Goal: Information Seeking & Learning: Learn about a topic

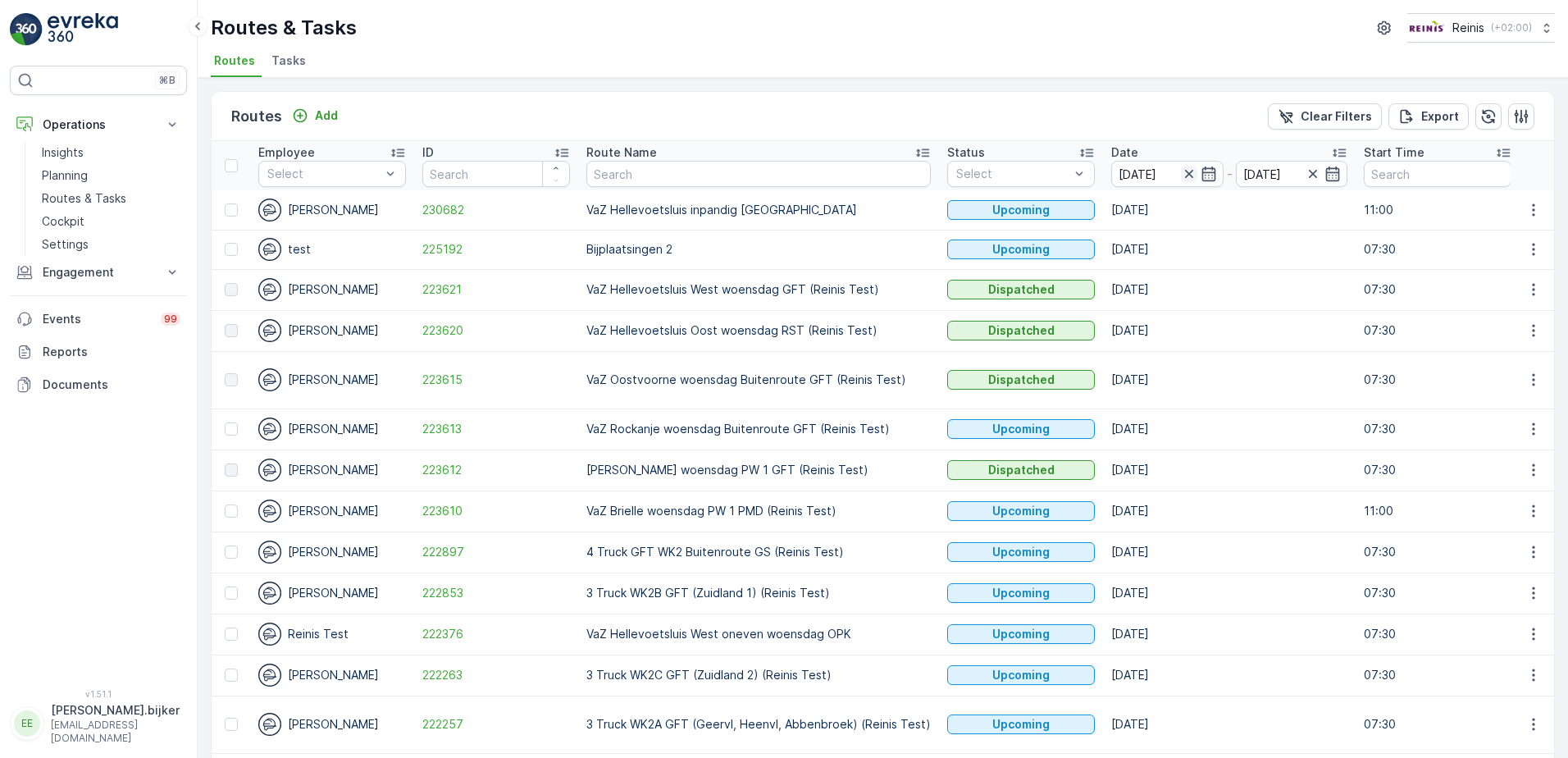
click at [1181, 177] on icon "button" at bounding box center [1189, 174] width 16 height 16
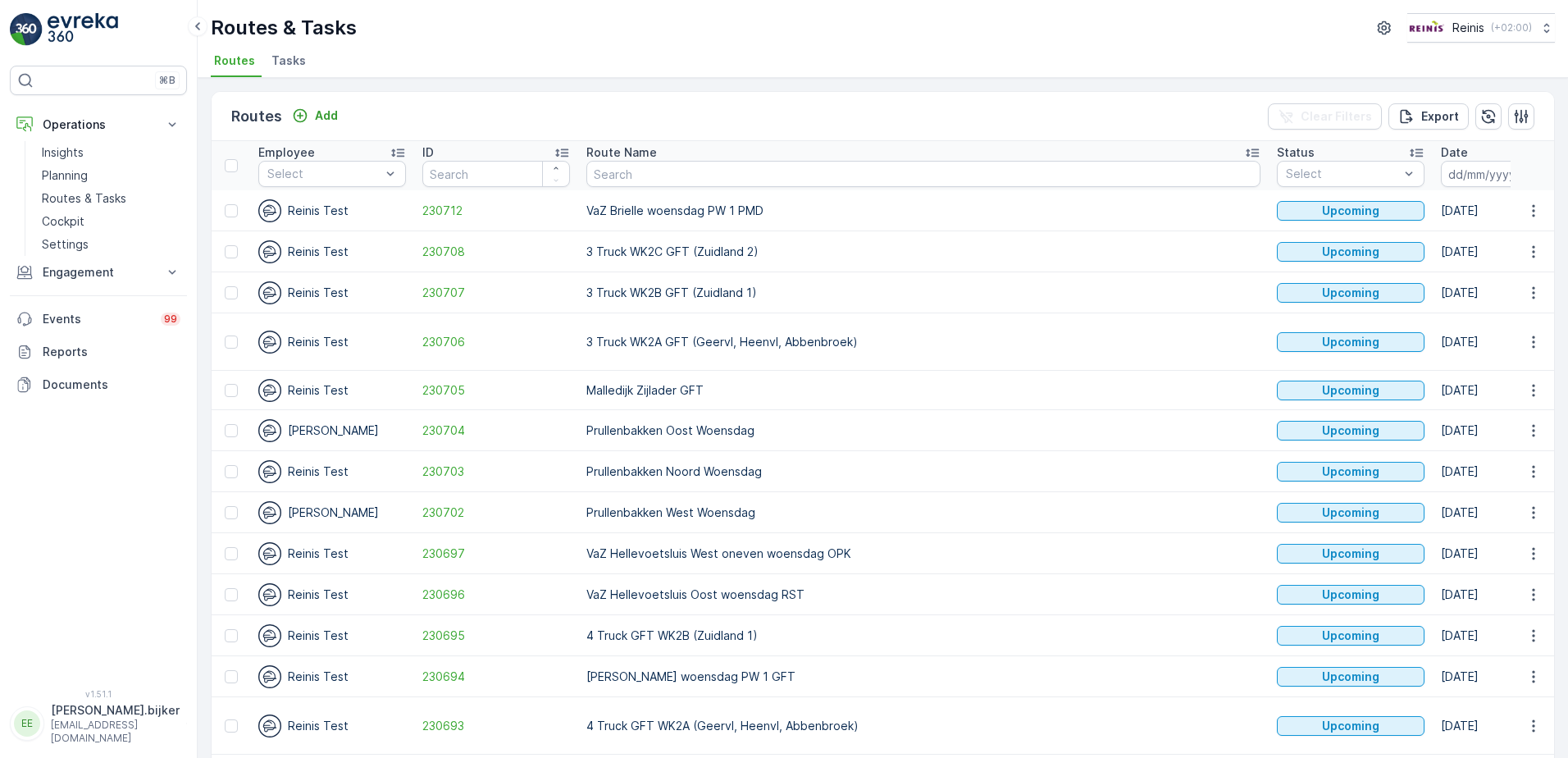
click at [1531, 172] on icon "button" at bounding box center [1539, 174] width 16 height 16
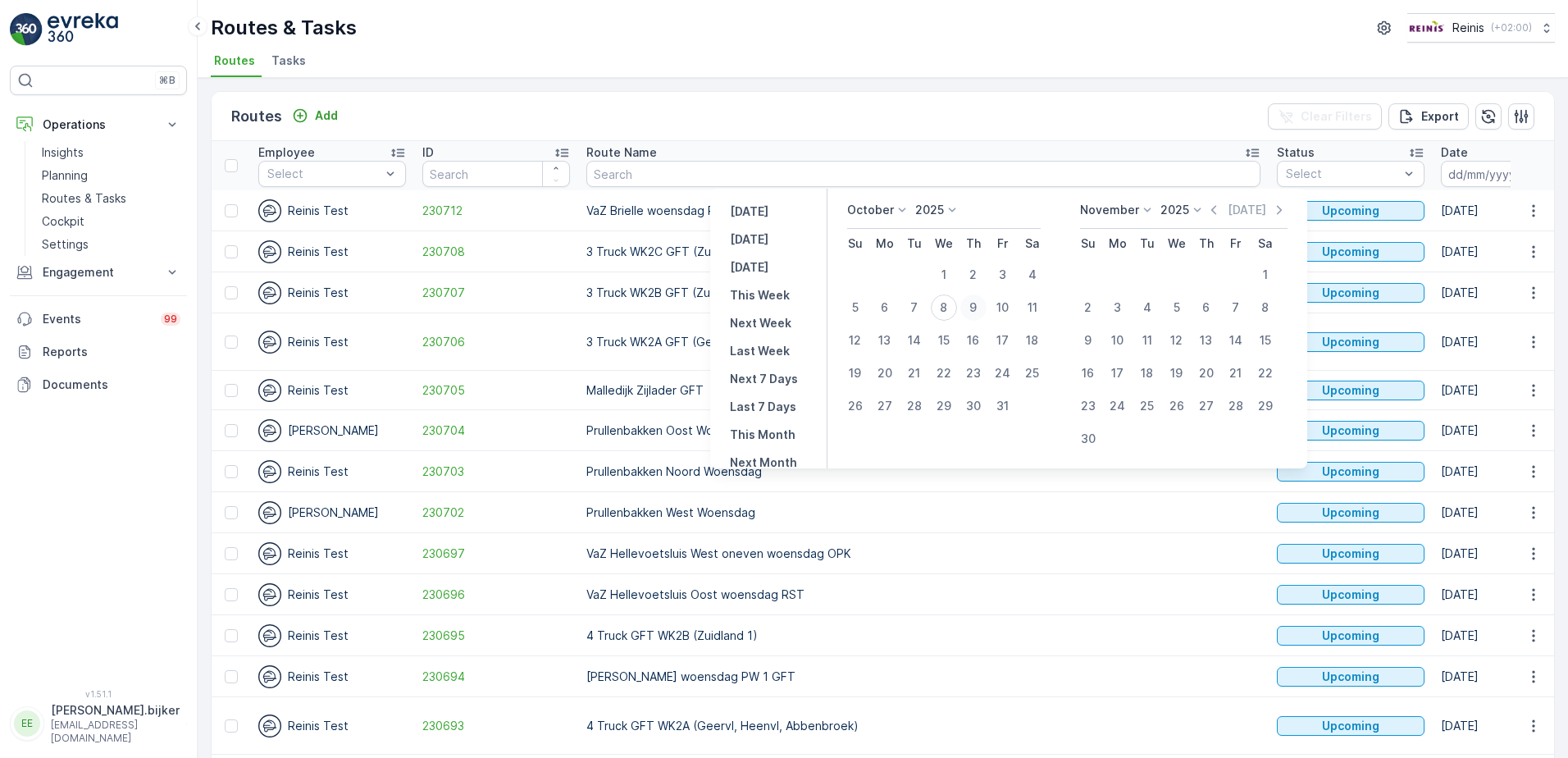
click at [984, 305] on div "9" at bounding box center [973, 307] width 26 height 26
type input "[DATE]"
click at [984, 305] on div "9" at bounding box center [973, 307] width 26 height 26
type input "[DATE]"
click at [984, 305] on div "9" at bounding box center [973, 307] width 26 height 26
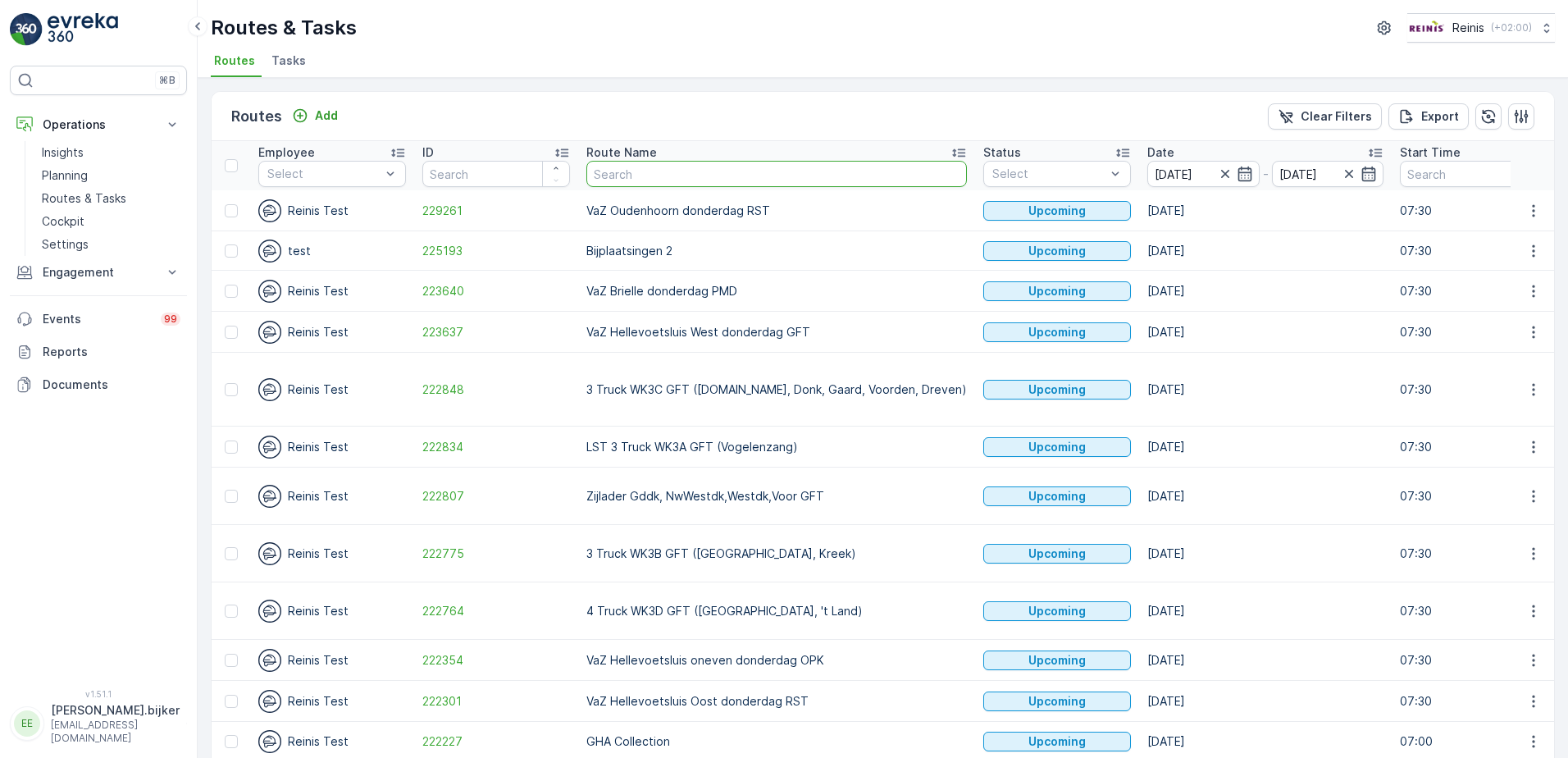
click at [691, 174] on input "text" at bounding box center [777, 174] width 381 height 26
type input "vaz"
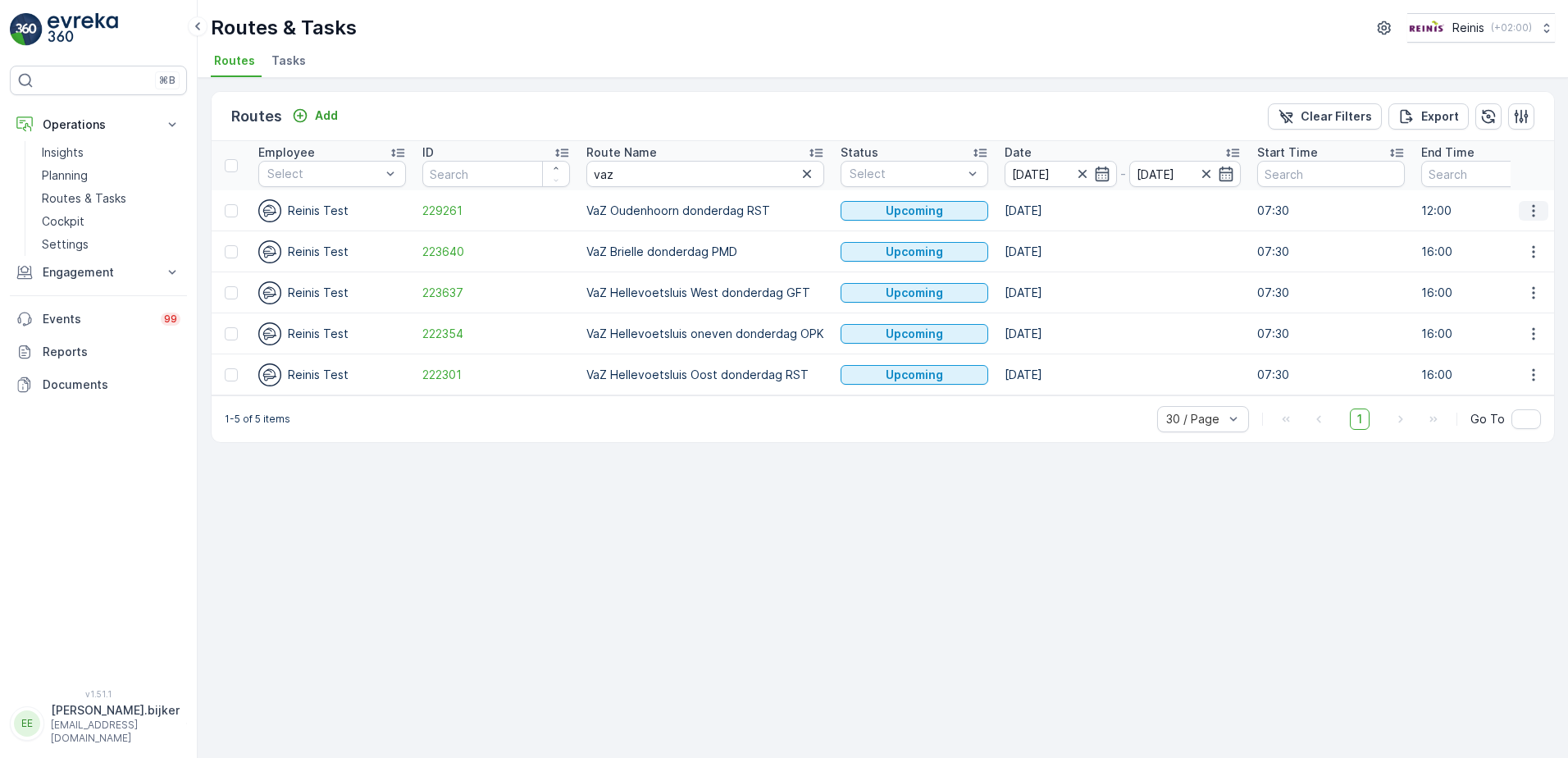
click at [1529, 212] on icon "button" at bounding box center [1533, 211] width 16 height 16
click at [1533, 234] on span "See More Details" at bounding box center [1495, 235] width 95 height 16
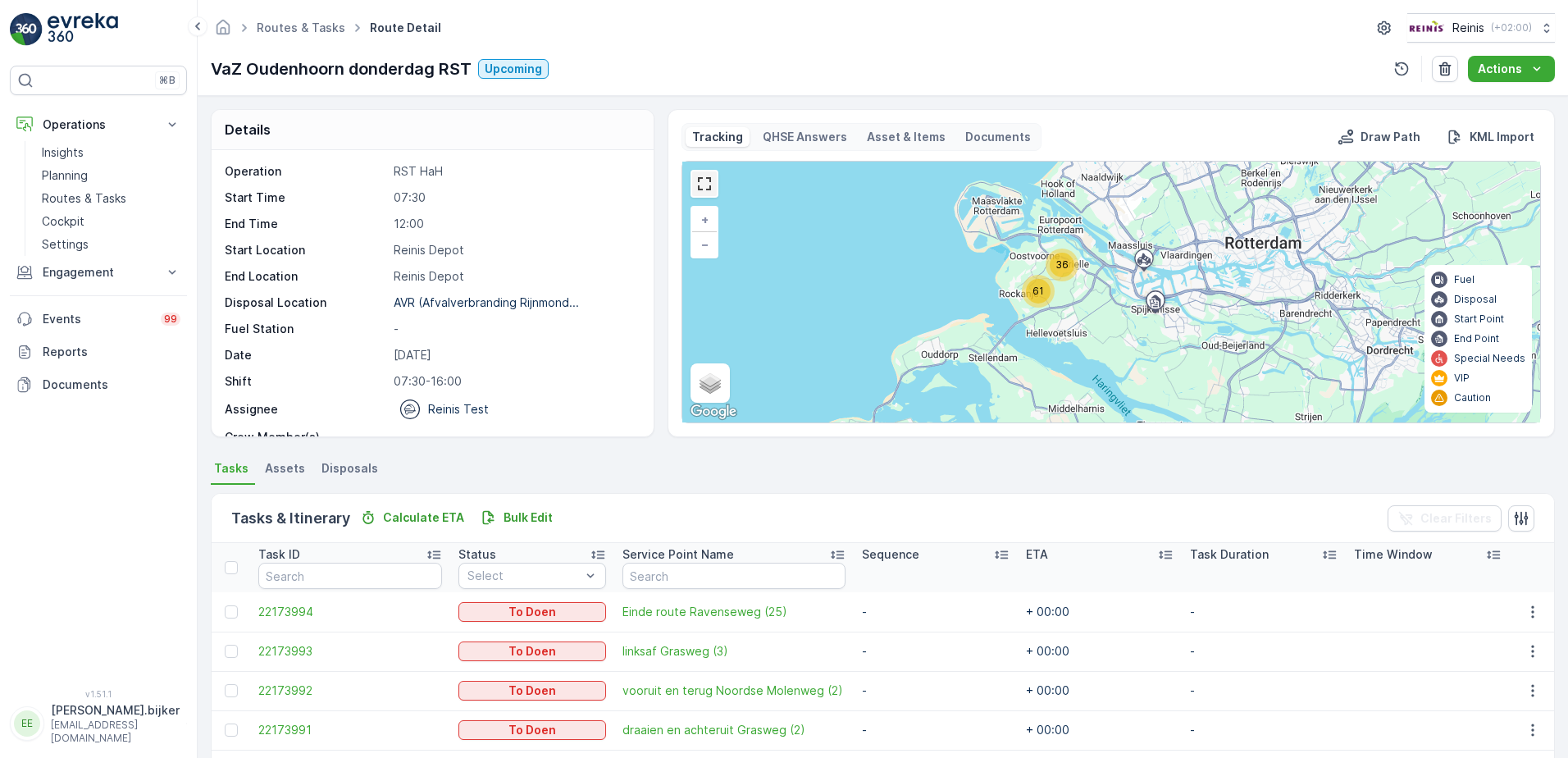
click at [708, 185] on link at bounding box center [704, 184] width 25 height 25
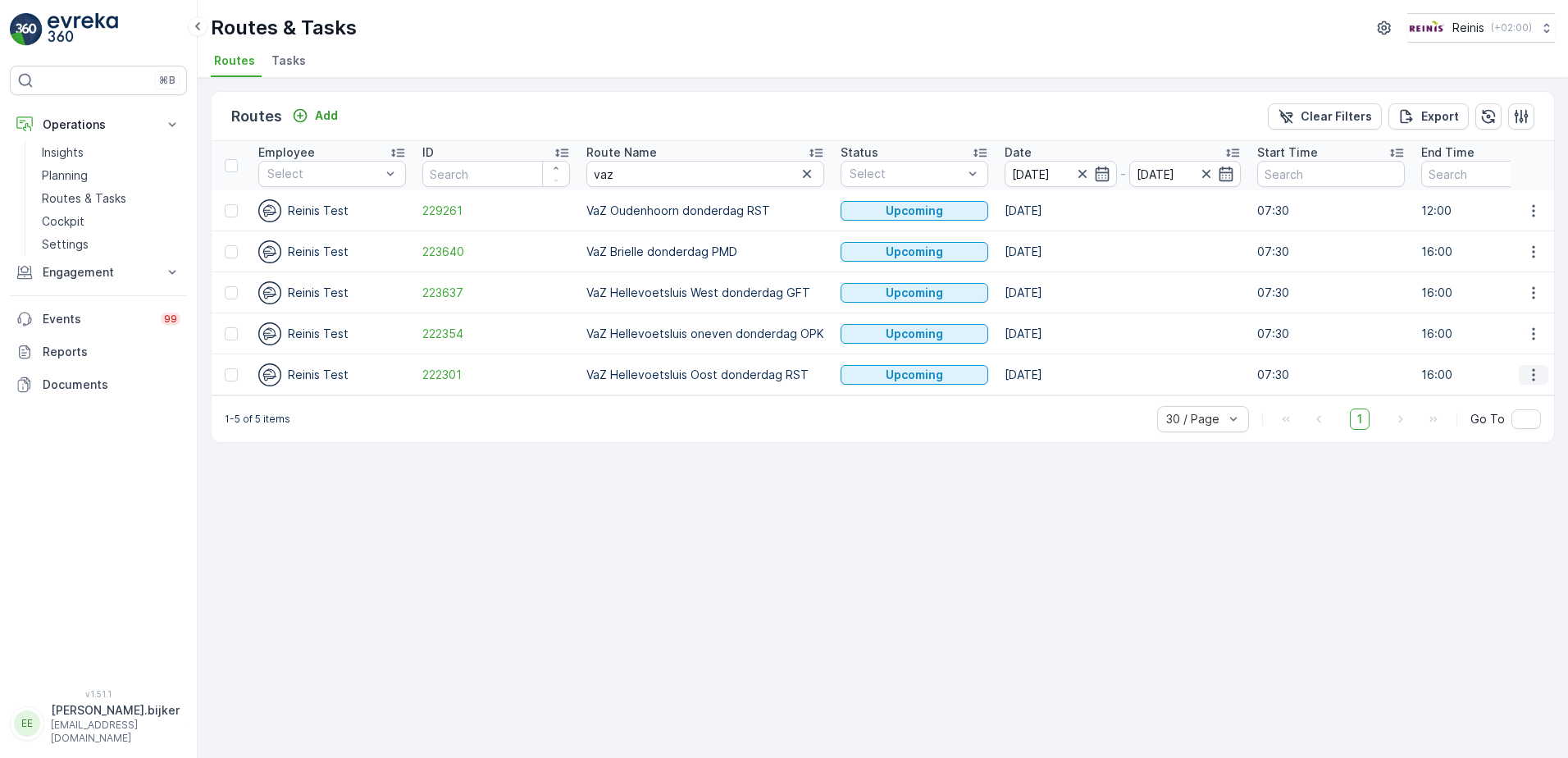
click at [1536, 376] on icon "button" at bounding box center [1533, 375] width 16 height 16
click at [1536, 399] on span "See More Details" at bounding box center [1495, 400] width 95 height 16
click at [1532, 209] on icon "button" at bounding box center [1533, 211] width 16 height 16
click at [1513, 239] on span "See More Details" at bounding box center [1495, 235] width 95 height 16
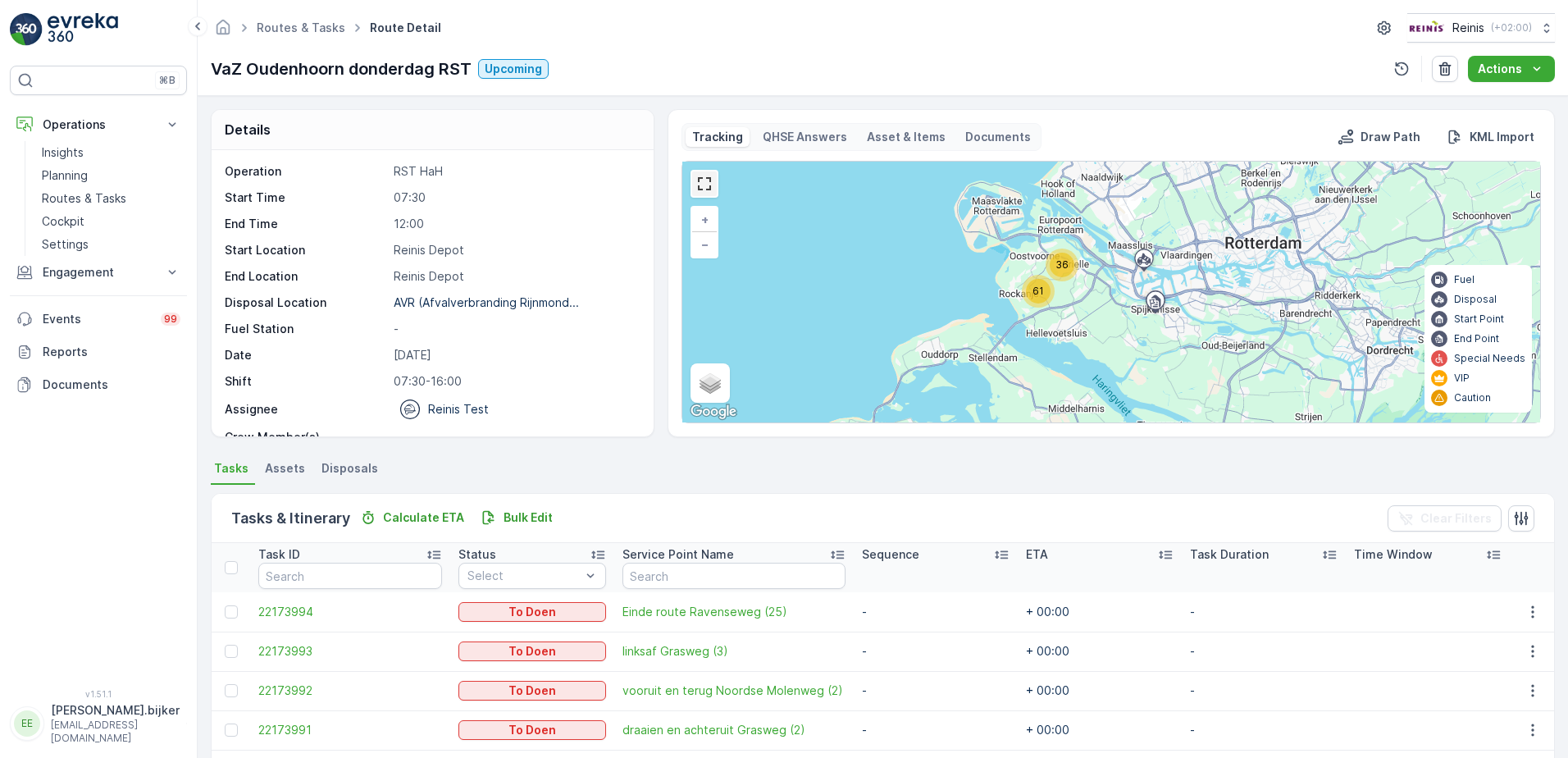
click at [701, 189] on link at bounding box center [704, 184] width 25 height 25
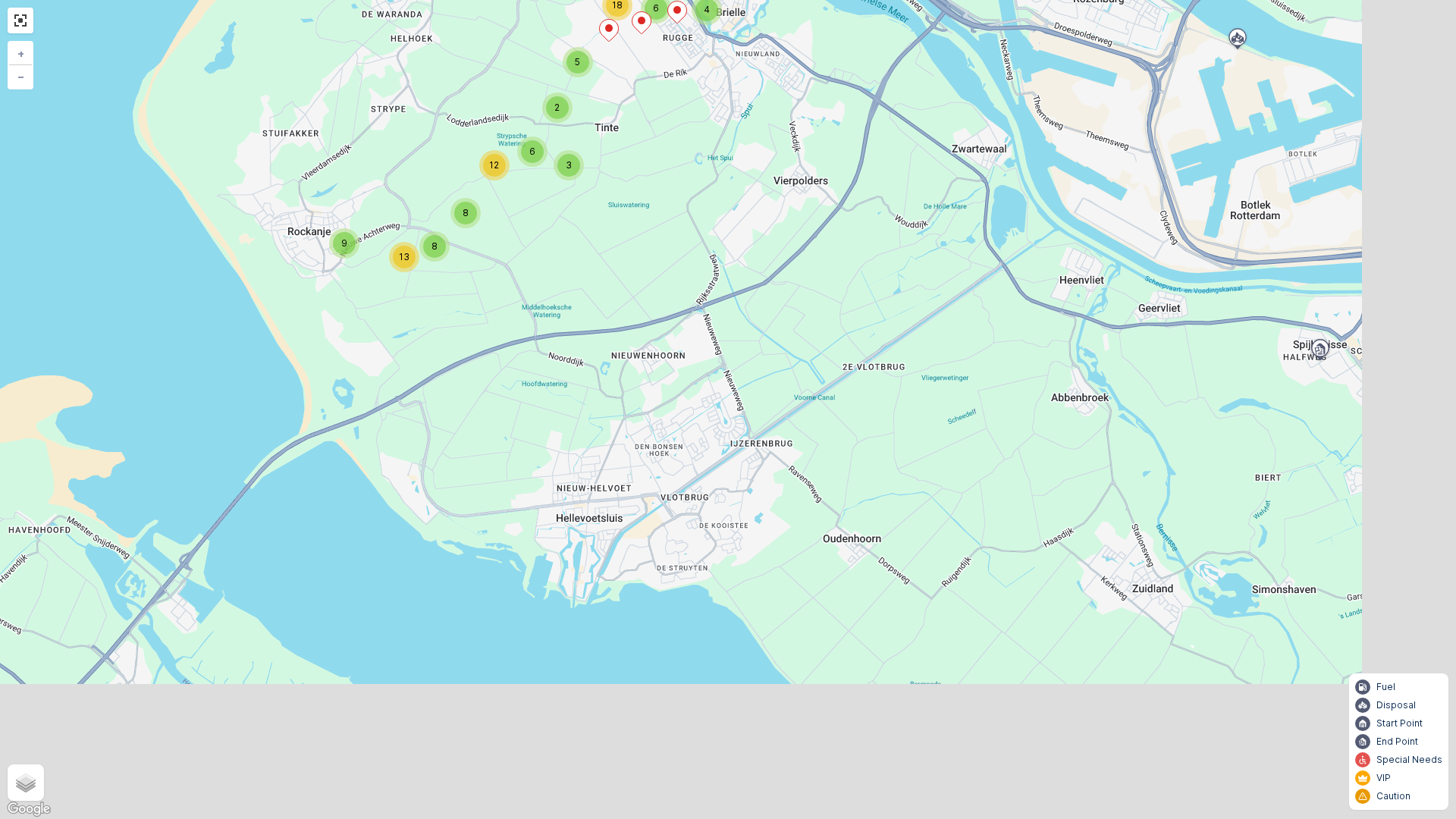
drag, startPoint x: 1027, startPoint y: 553, endPoint x: 914, endPoint y: 286, distance: 289.9
click at [916, 286] on div "4 6 18 5 2 3 6 12 8 8 13 9 + − Satellite Roadmap Terrain Hybrid Leaflet Keyboar…" at bounding box center [728, 409] width 1456 height 819
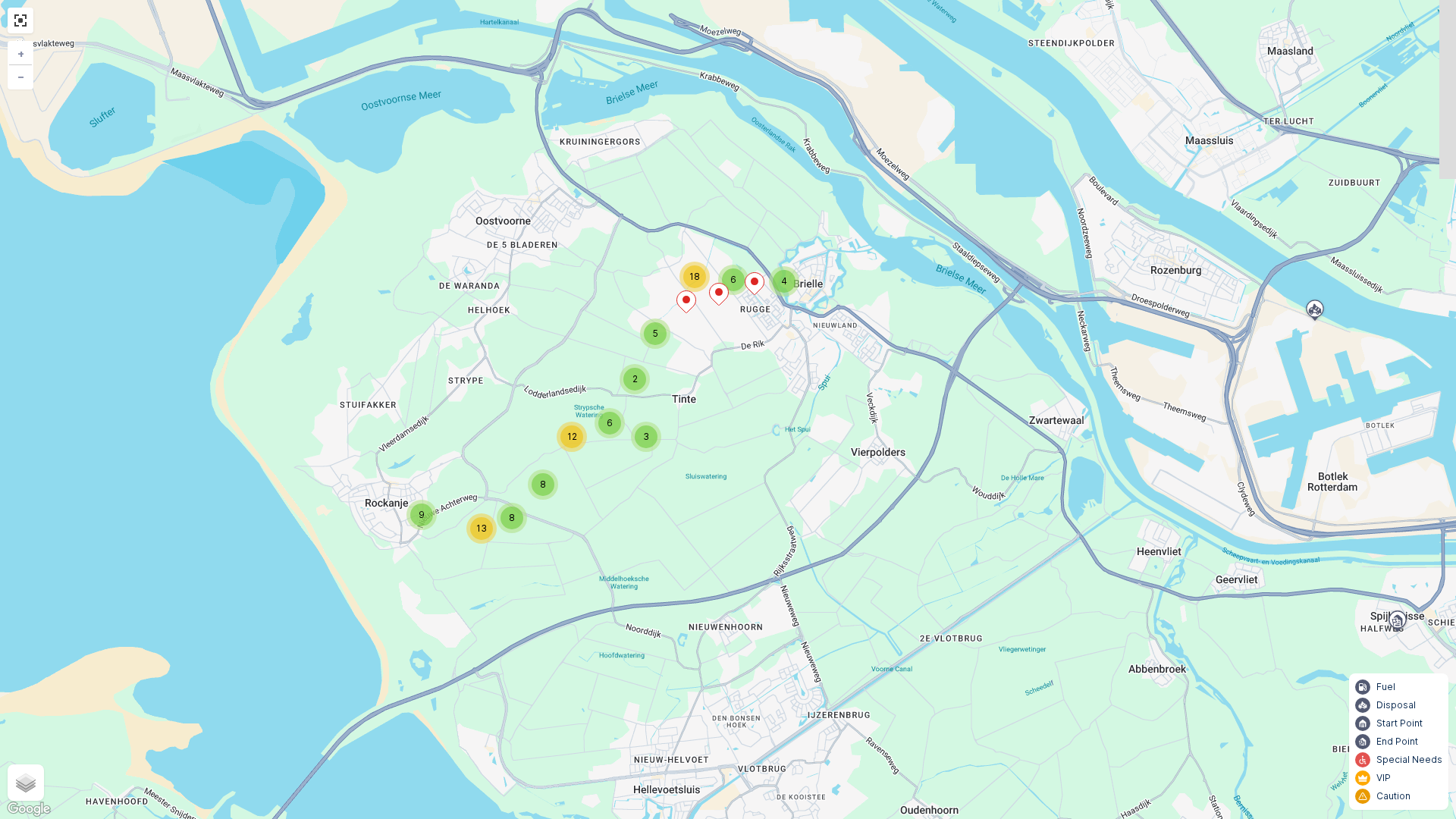
drag, startPoint x: 822, startPoint y: 354, endPoint x: 901, endPoint y: 614, distance: 271.7
click at [901, 614] on div "4 6 18 5 2 3 6 12 8 8 13 9 + − Satellite Roadmap Terrain Hybrid Leaflet Keyboar…" at bounding box center [728, 409] width 1456 height 819
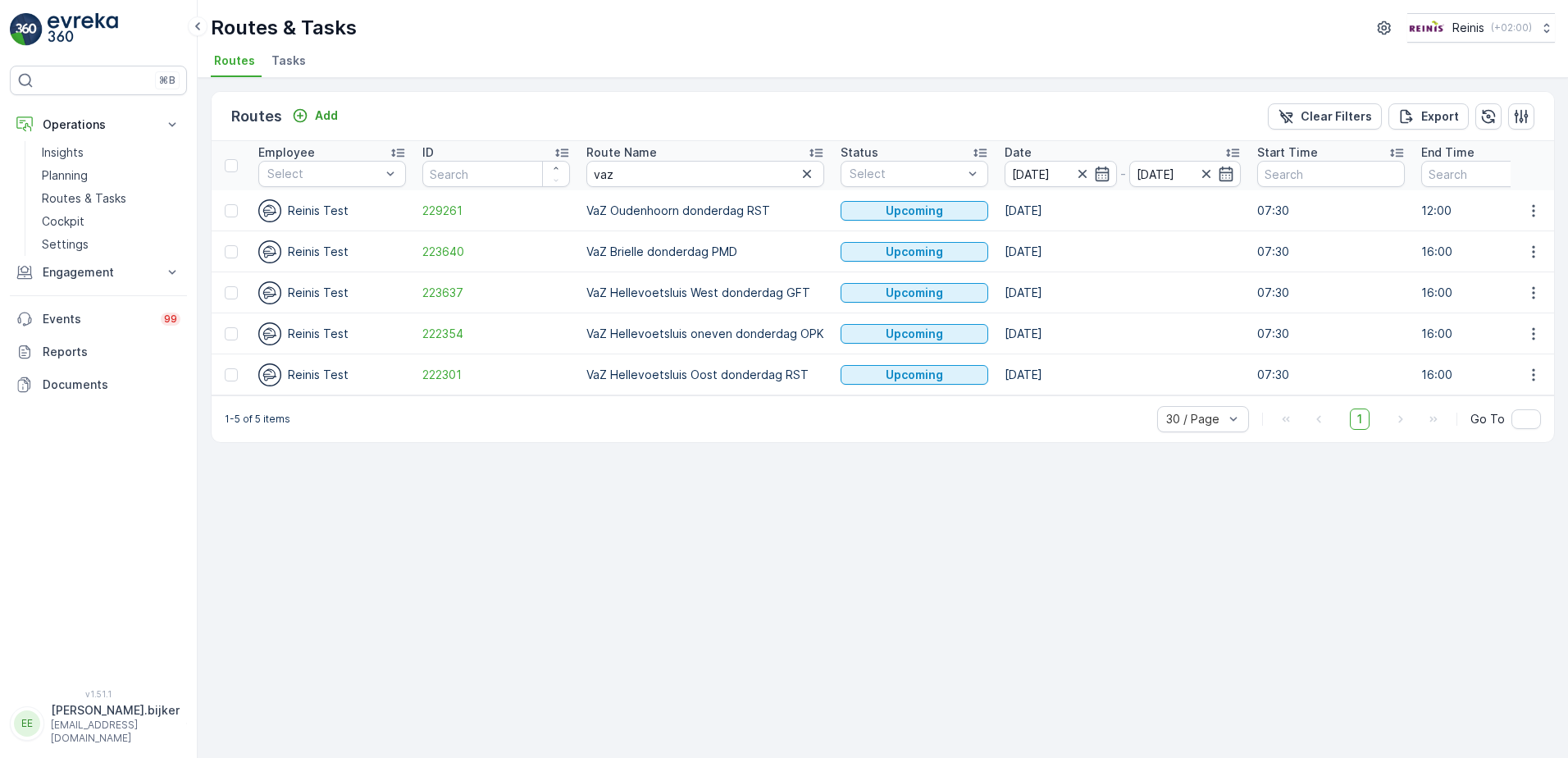
click at [686, 523] on div "Routes Add Clear Filters Export Employee Select ID Route Name vaz Status Select…" at bounding box center [883, 418] width 1371 height 680
click at [1533, 211] on icon "button" at bounding box center [1533, 211] width 3 height 13
click at [1524, 235] on span "See More Details" at bounding box center [1495, 235] width 95 height 16
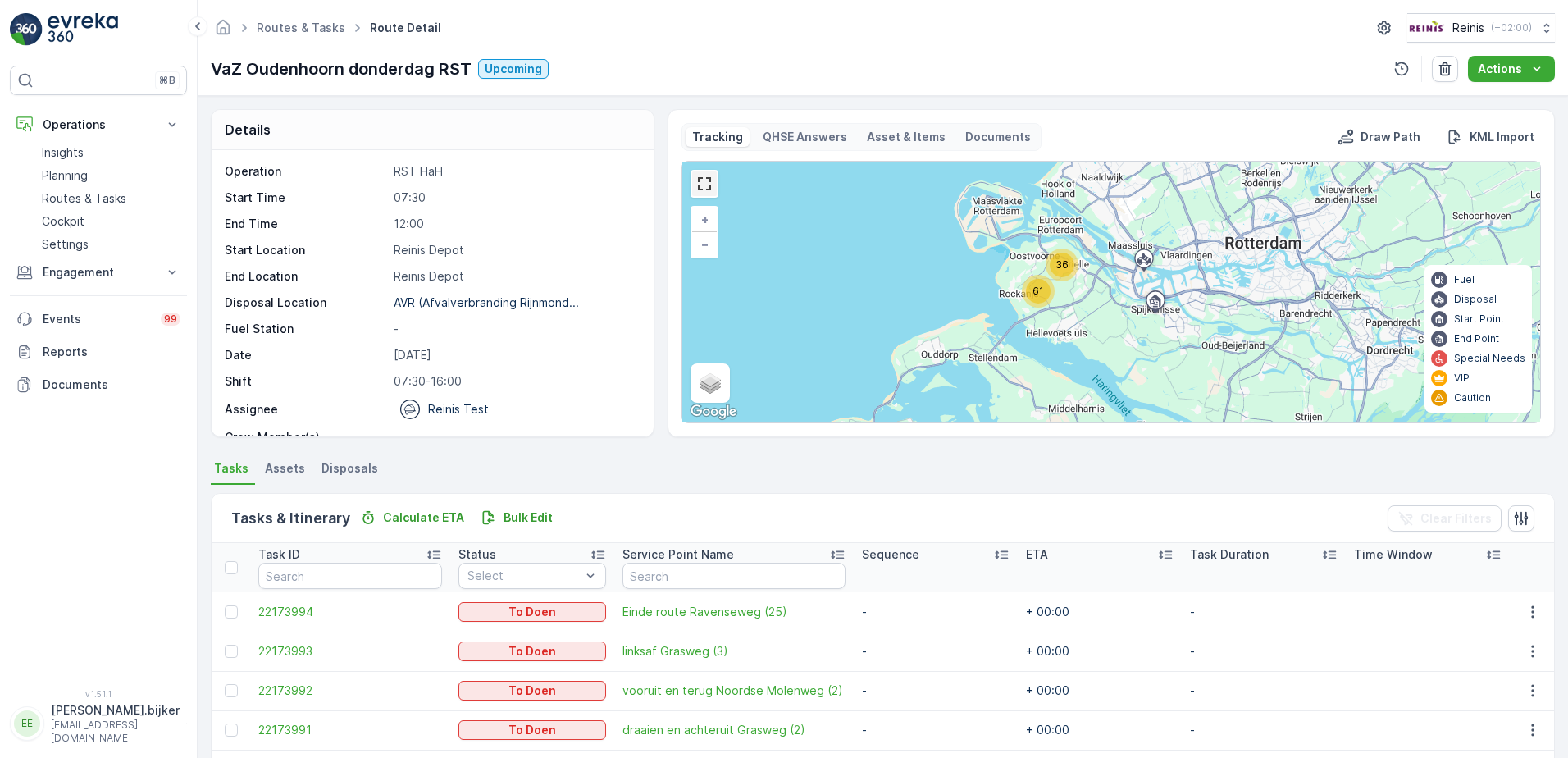
click at [697, 185] on link at bounding box center [704, 184] width 25 height 25
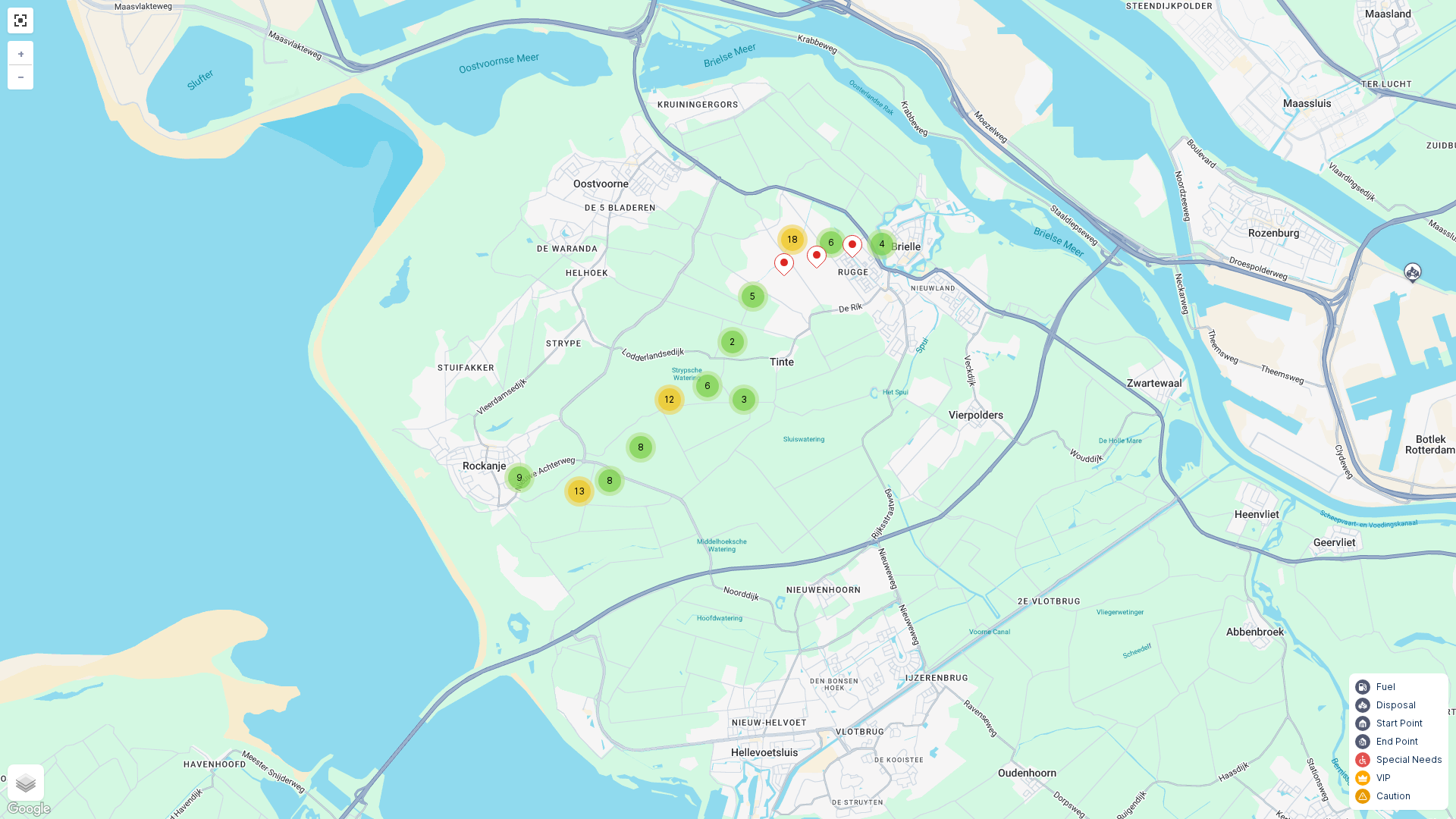
drag, startPoint x: 1141, startPoint y: 564, endPoint x: 1106, endPoint y: 544, distance: 40.3
click at [1106, 544] on div "4 6 18 5 2 3 6 12 8 8 13 9 + − Satellite Roadmap Terrain Hybrid Leaflet Keyboar…" at bounding box center [728, 409] width 1456 height 819
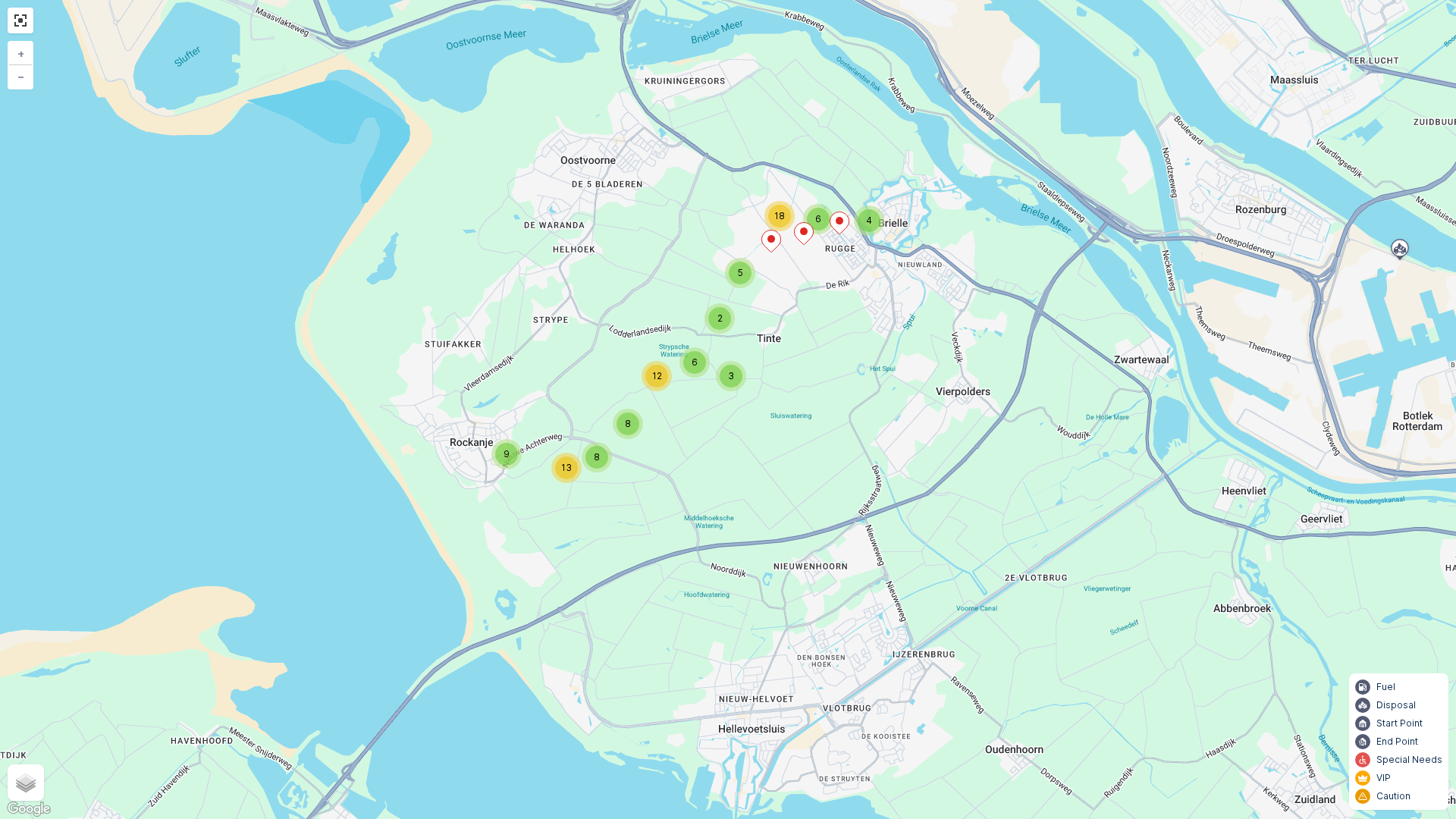
drag, startPoint x: 1128, startPoint y: 617, endPoint x: 1115, endPoint y: 594, distance: 26.4
click at [1115, 594] on div "4 6 18 5 2 3 6 12 8 8 13 9 + − Satellite Roadmap Terrain Hybrid Leaflet Keyboar…" at bounding box center [728, 409] width 1456 height 819
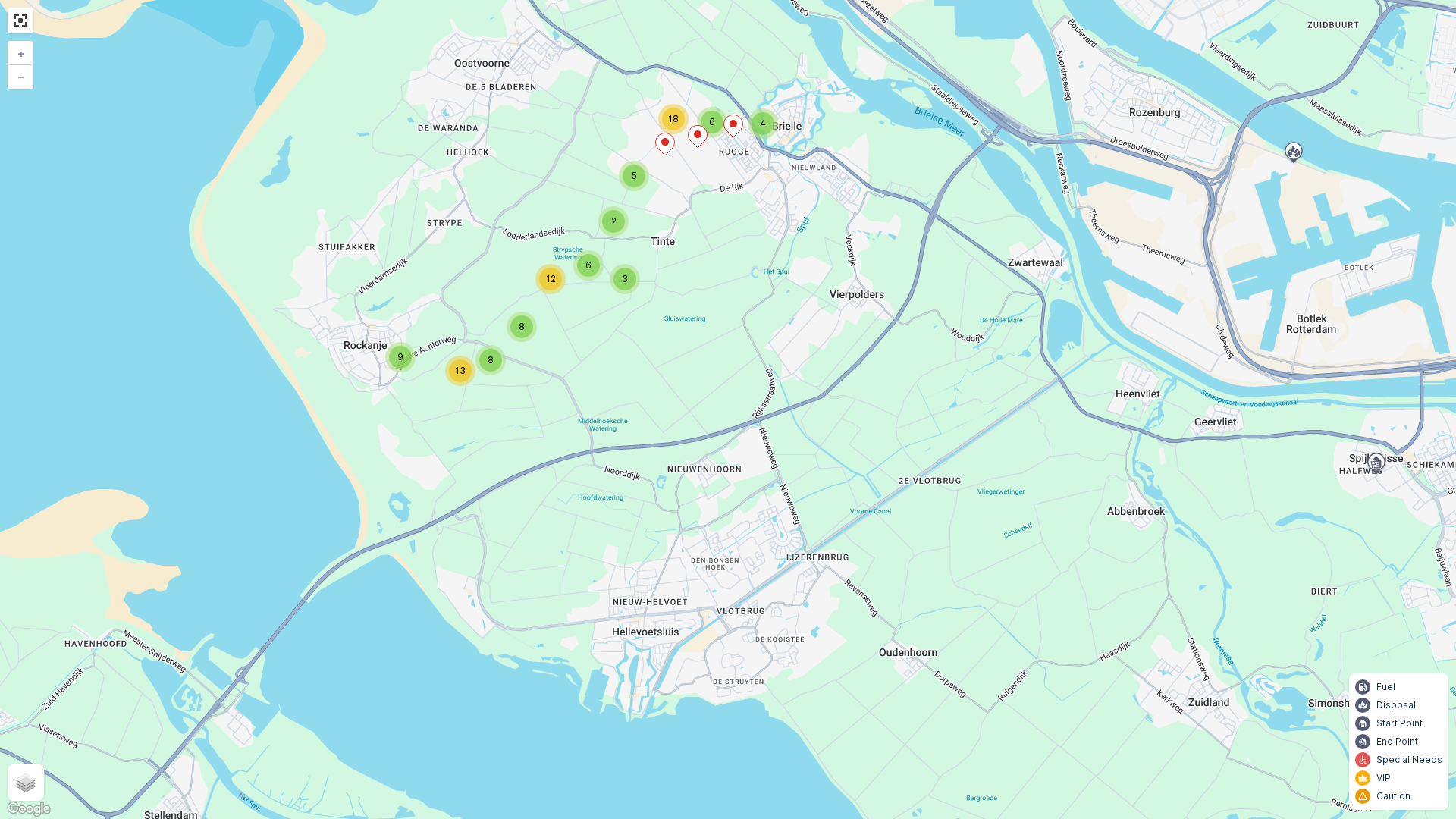
drag, startPoint x: 896, startPoint y: 690, endPoint x: 790, endPoint y: 592, distance: 144.4
click at [790, 592] on div "4 6 18 5 2 3 6 12 8 8 13 9 + − Satellite Roadmap Terrain Hybrid Leaflet Keyboar…" at bounding box center [728, 409] width 1456 height 819
click at [936, 617] on div "4 6 18 5 2 3 6 12 8 8 13 9 + − Satellite Roadmap Terrain Hybrid Leaflet Keyboar…" at bounding box center [728, 409] width 1456 height 819
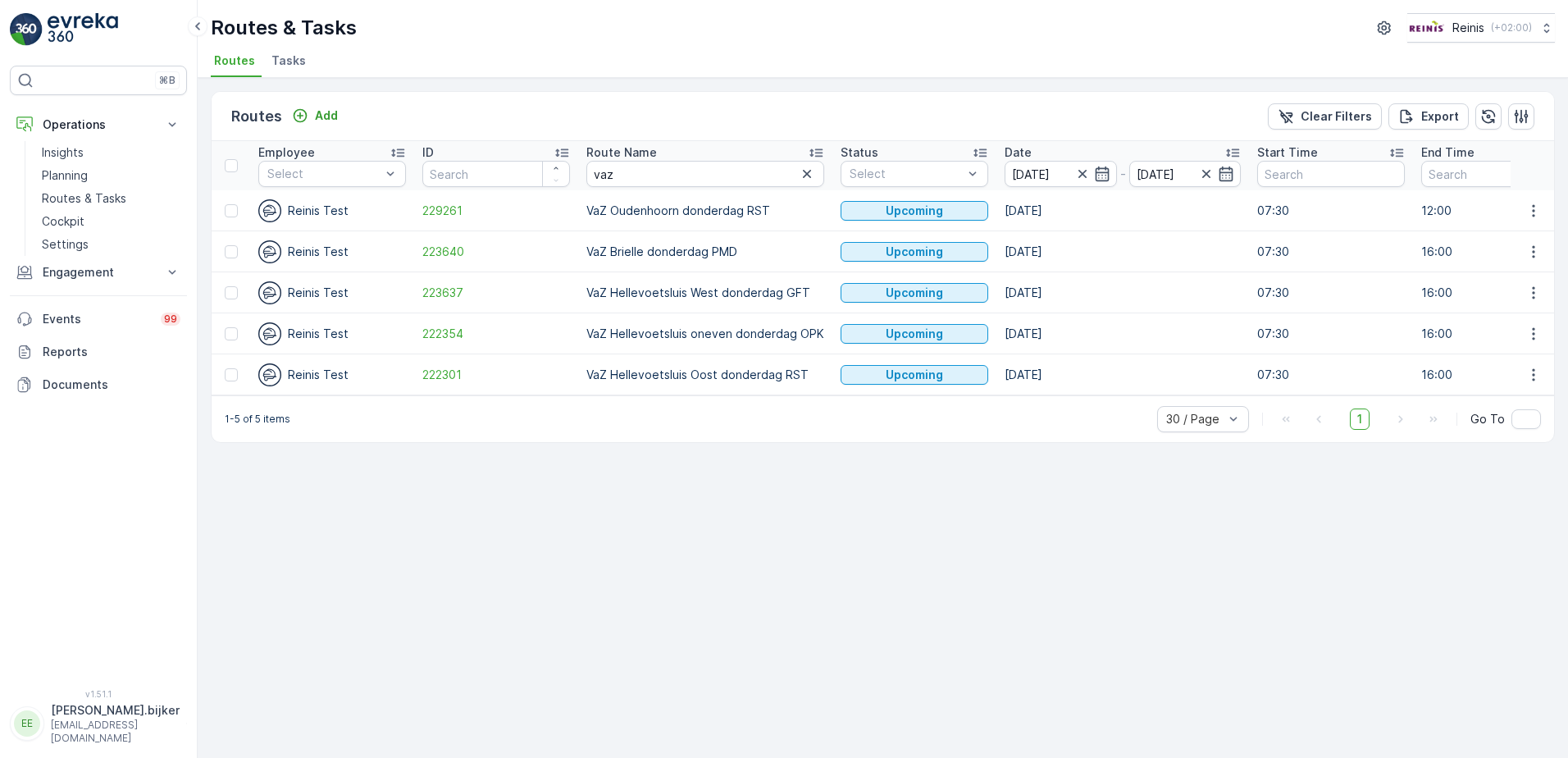
click at [577, 603] on div "Routes Add Clear Filters Export Employee Select ID Route Name vaz Status Select…" at bounding box center [883, 418] width 1371 height 680
click at [59, 175] on p "Planning" at bounding box center [65, 175] width 46 height 16
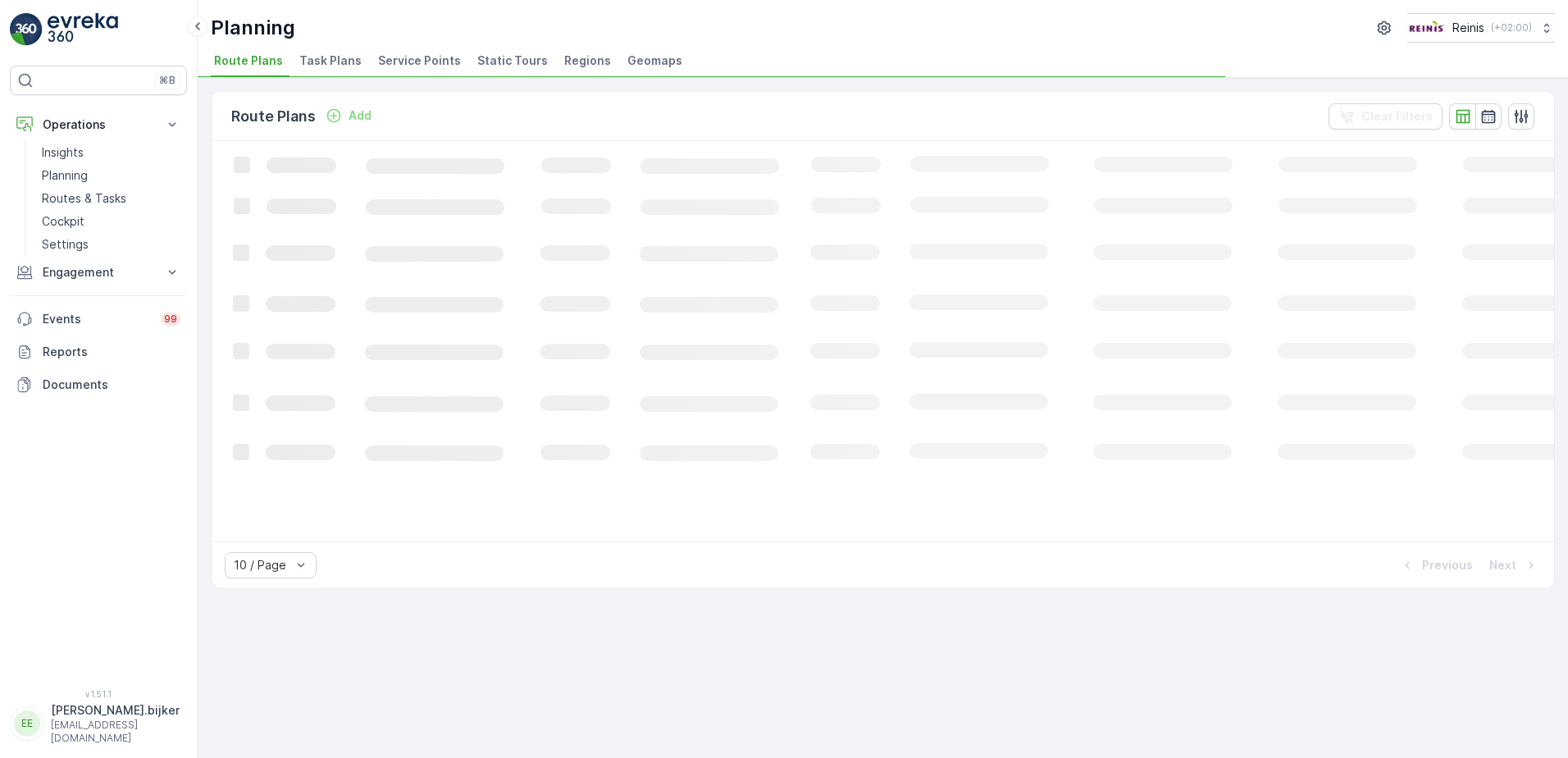
click at [516, 55] on span "Static Tours" at bounding box center [512, 61] width 71 height 16
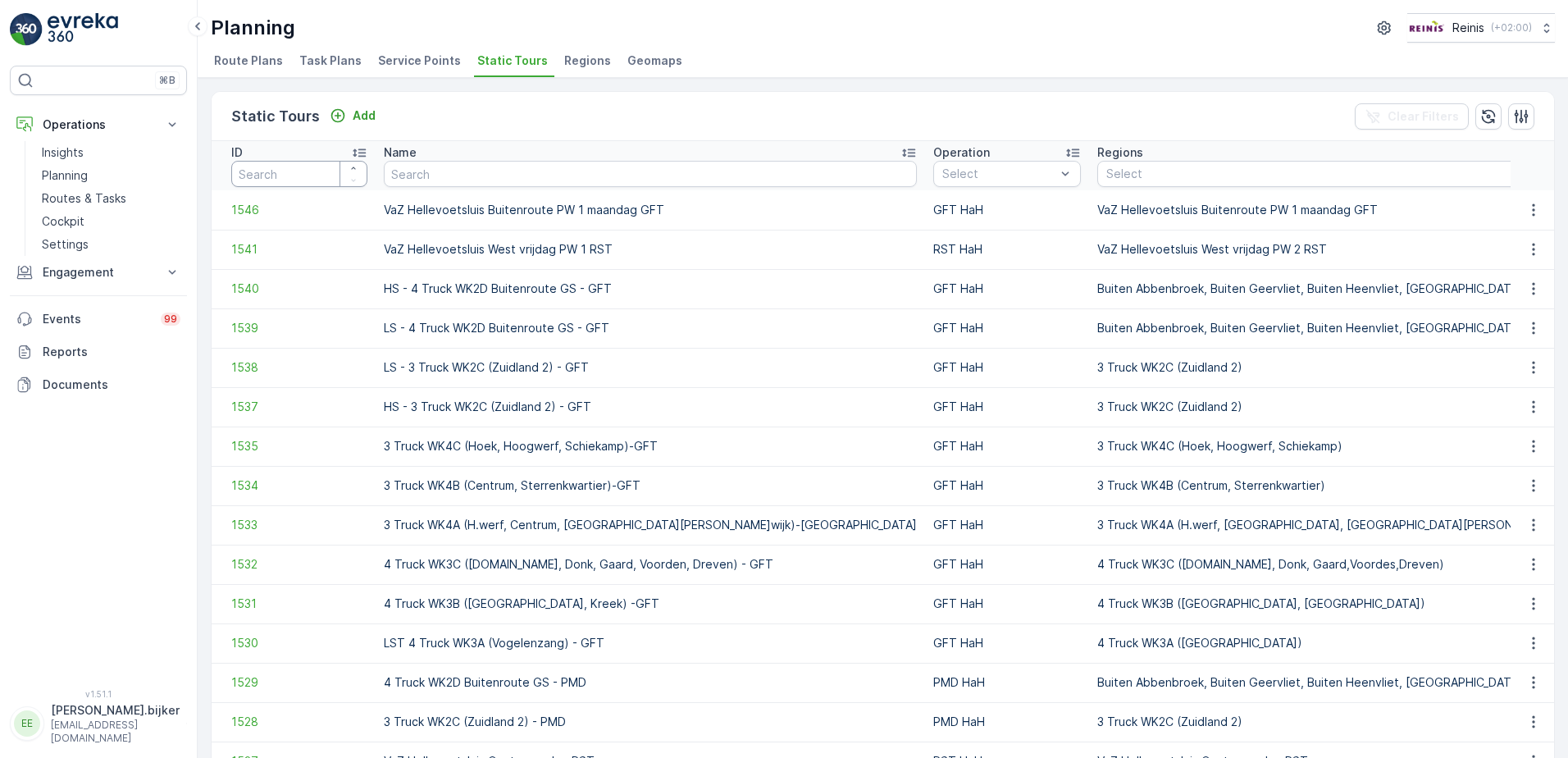
click at [308, 166] on input "number" at bounding box center [300, 174] width 136 height 26
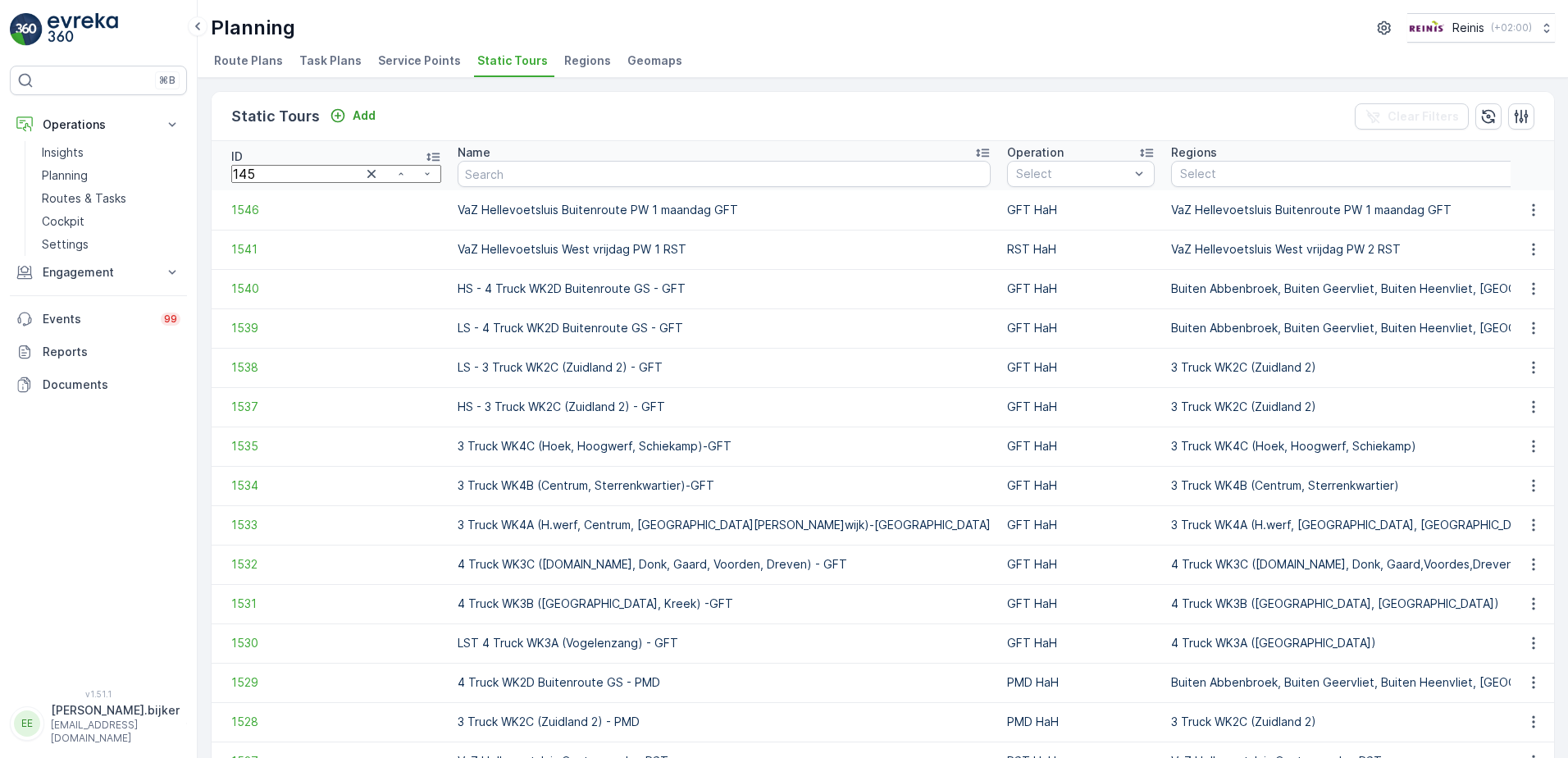
type input "1454"
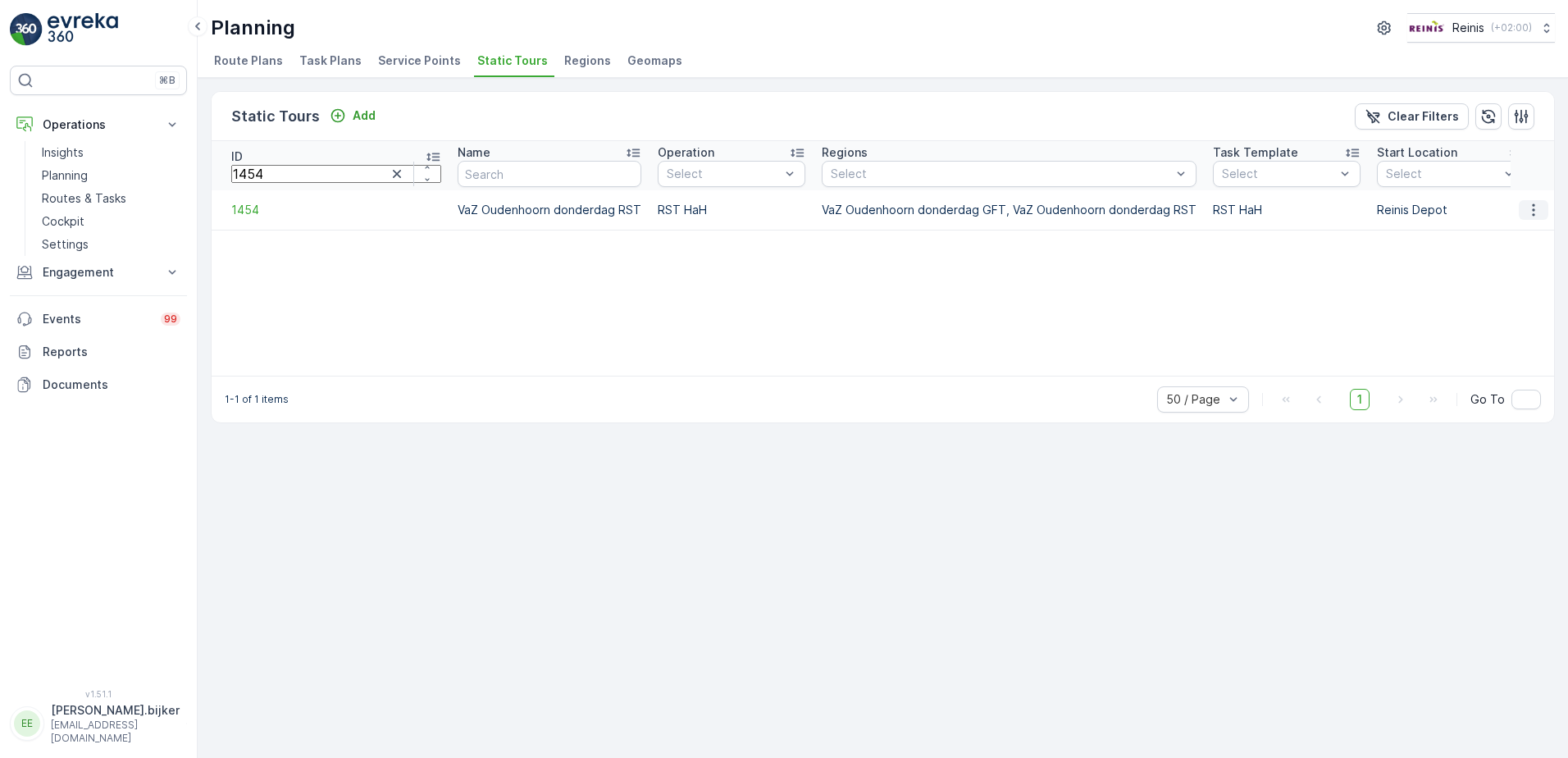
click at [1532, 208] on icon "button" at bounding box center [1533, 210] width 16 height 16
click at [1533, 230] on span "See More Details" at bounding box center [1504, 234] width 95 height 16
click at [281, 173] on input "1454" at bounding box center [336, 174] width 210 height 18
type input "1"
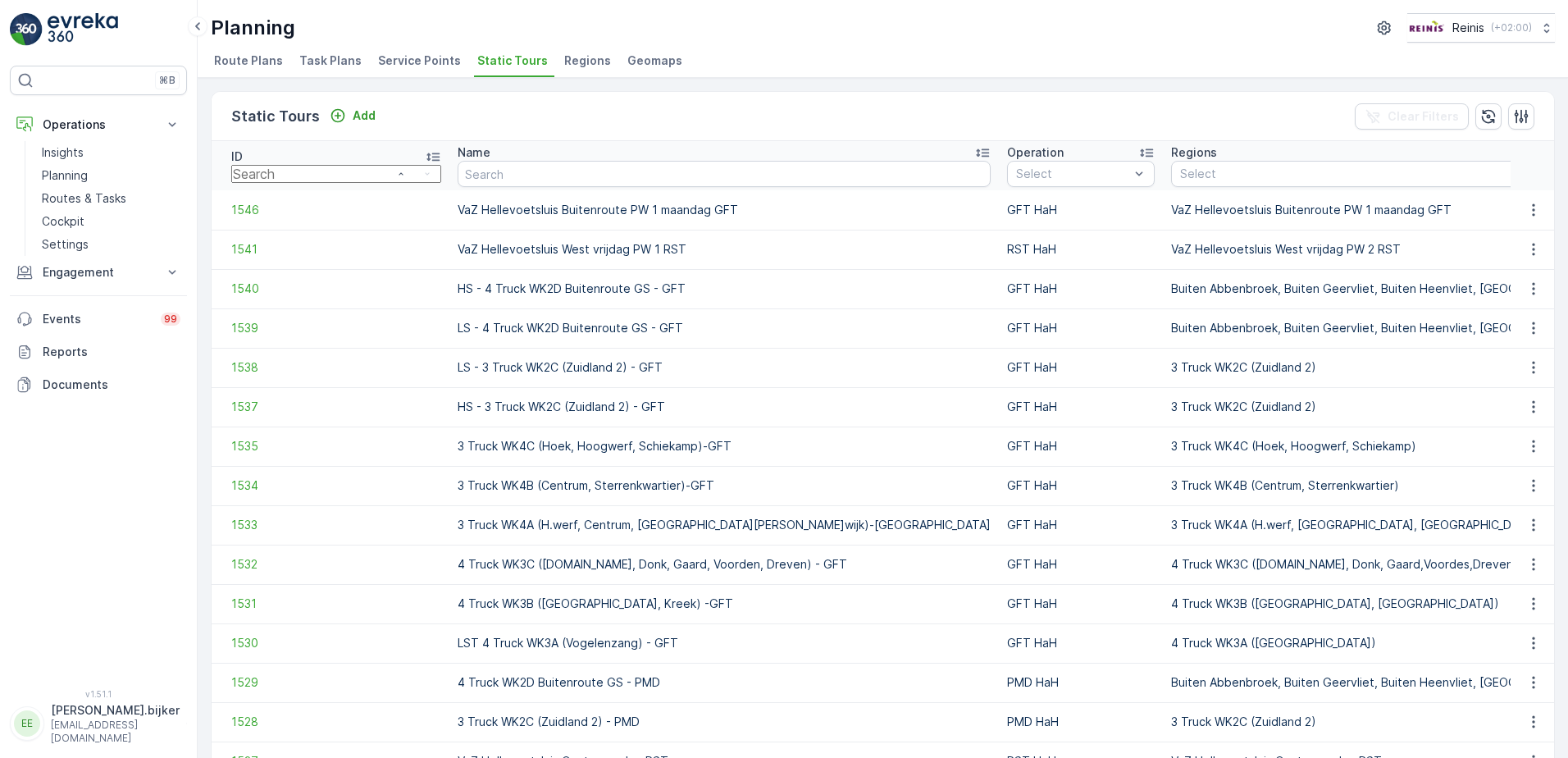
click at [320, 177] on input "number" at bounding box center [336, 174] width 210 height 18
type input "1458"
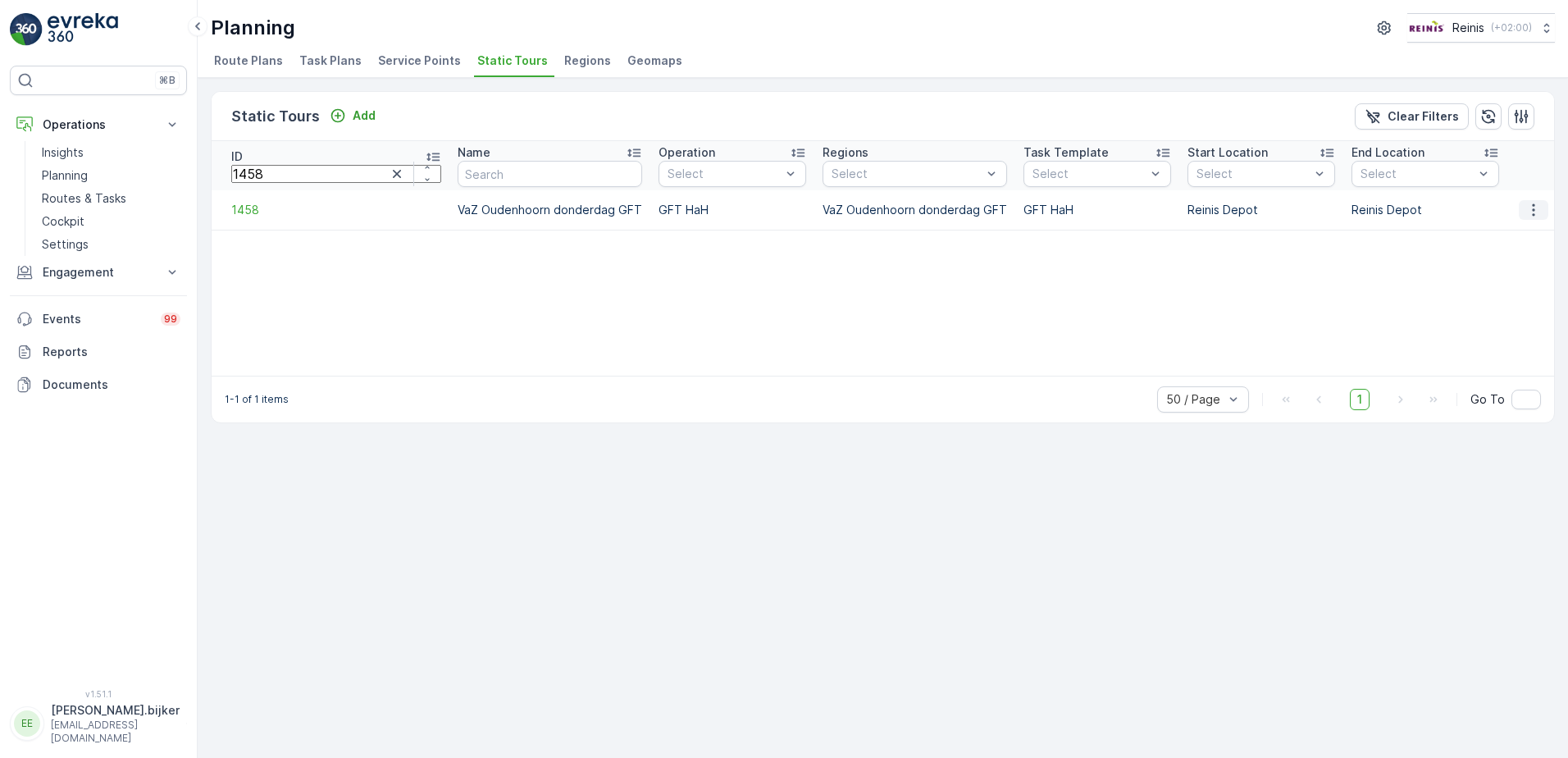
click at [1532, 212] on icon "button" at bounding box center [1533, 210] width 16 height 16
click at [1532, 233] on span "See More Details" at bounding box center [1504, 234] width 95 height 16
click at [392, 173] on icon "button" at bounding box center [396, 174] width 8 height 8
click at [311, 173] on input "number" at bounding box center [336, 174] width 210 height 18
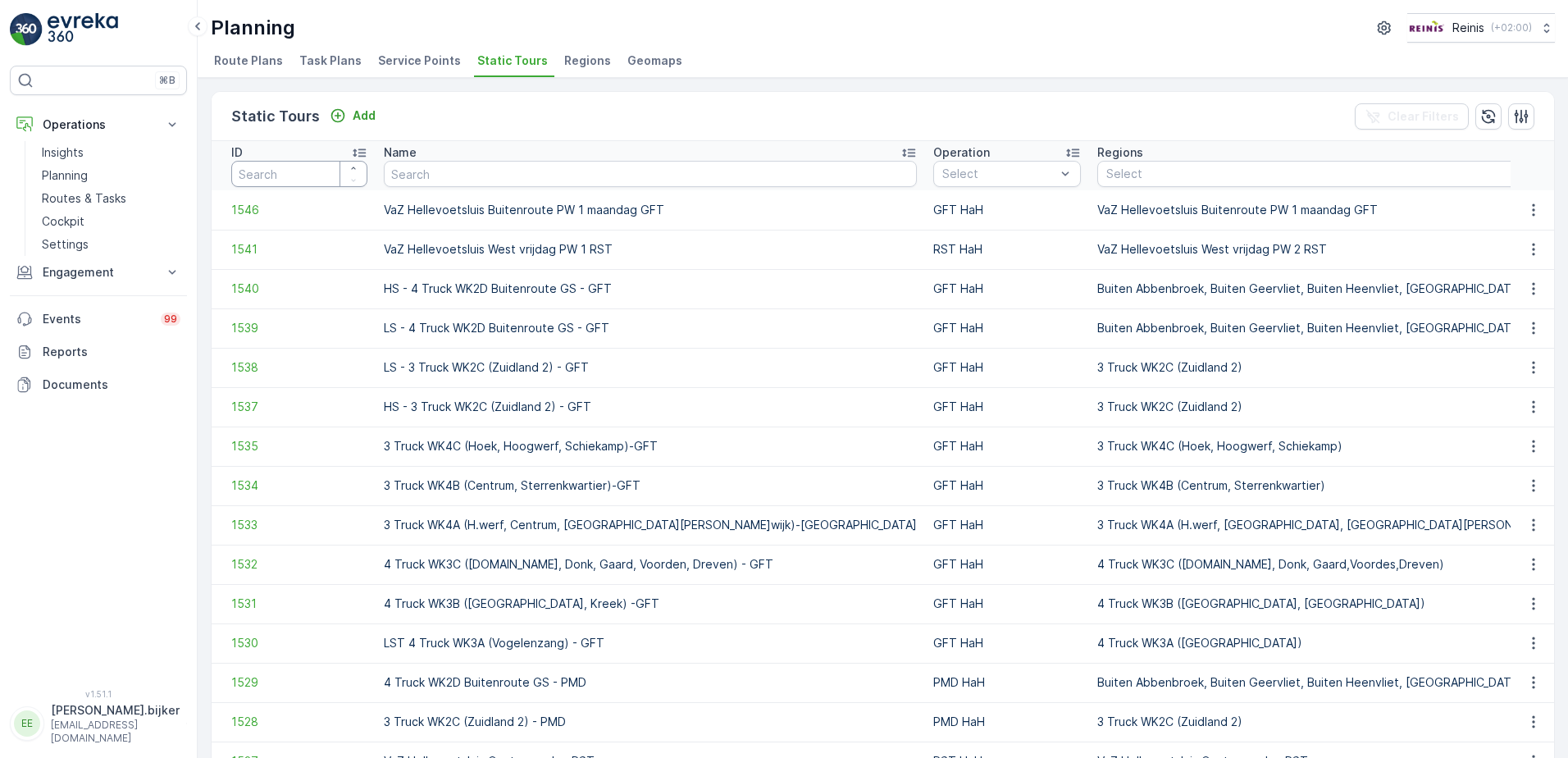
click at [317, 173] on input "number" at bounding box center [300, 174] width 136 height 26
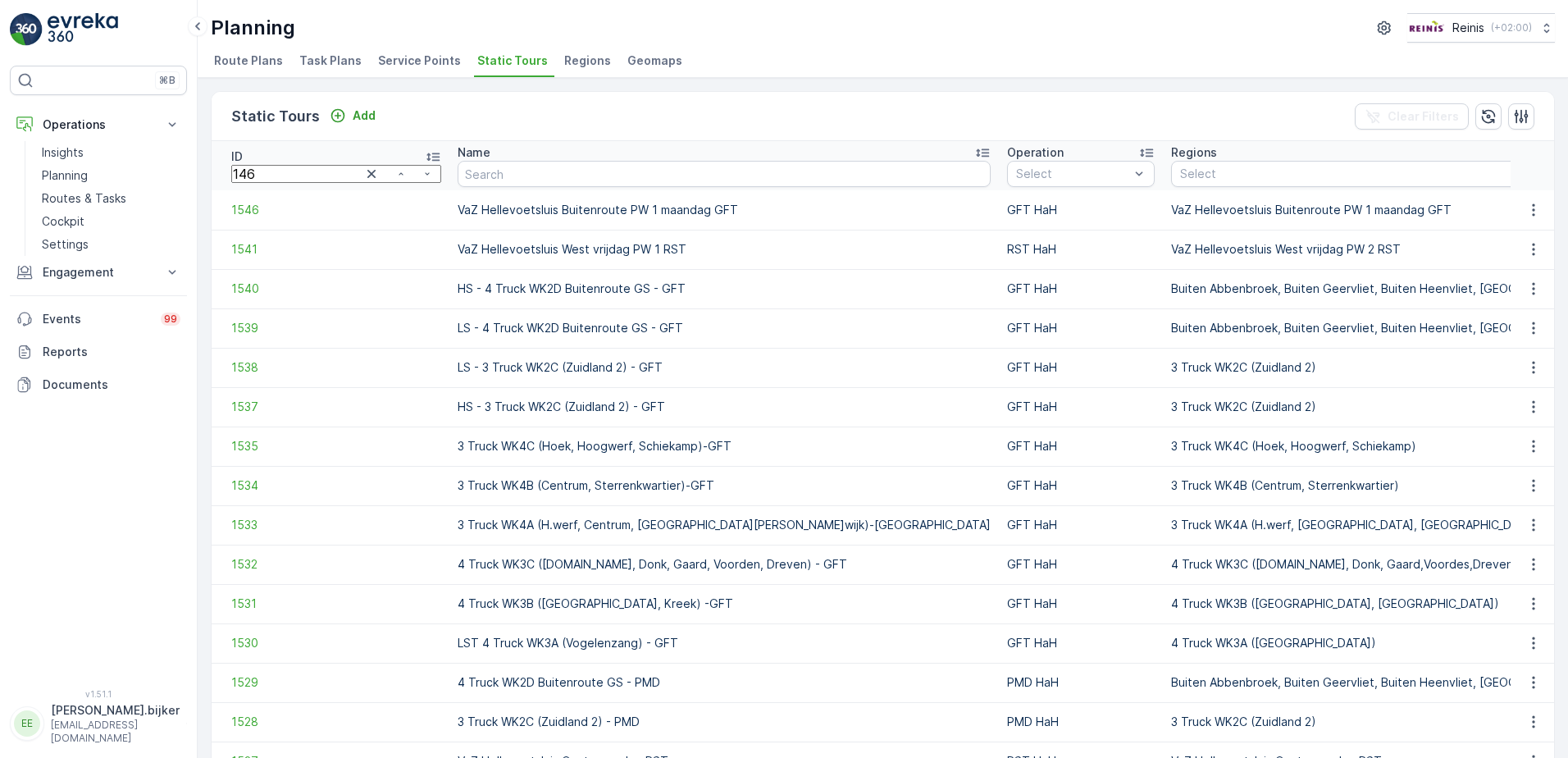
type input "1464"
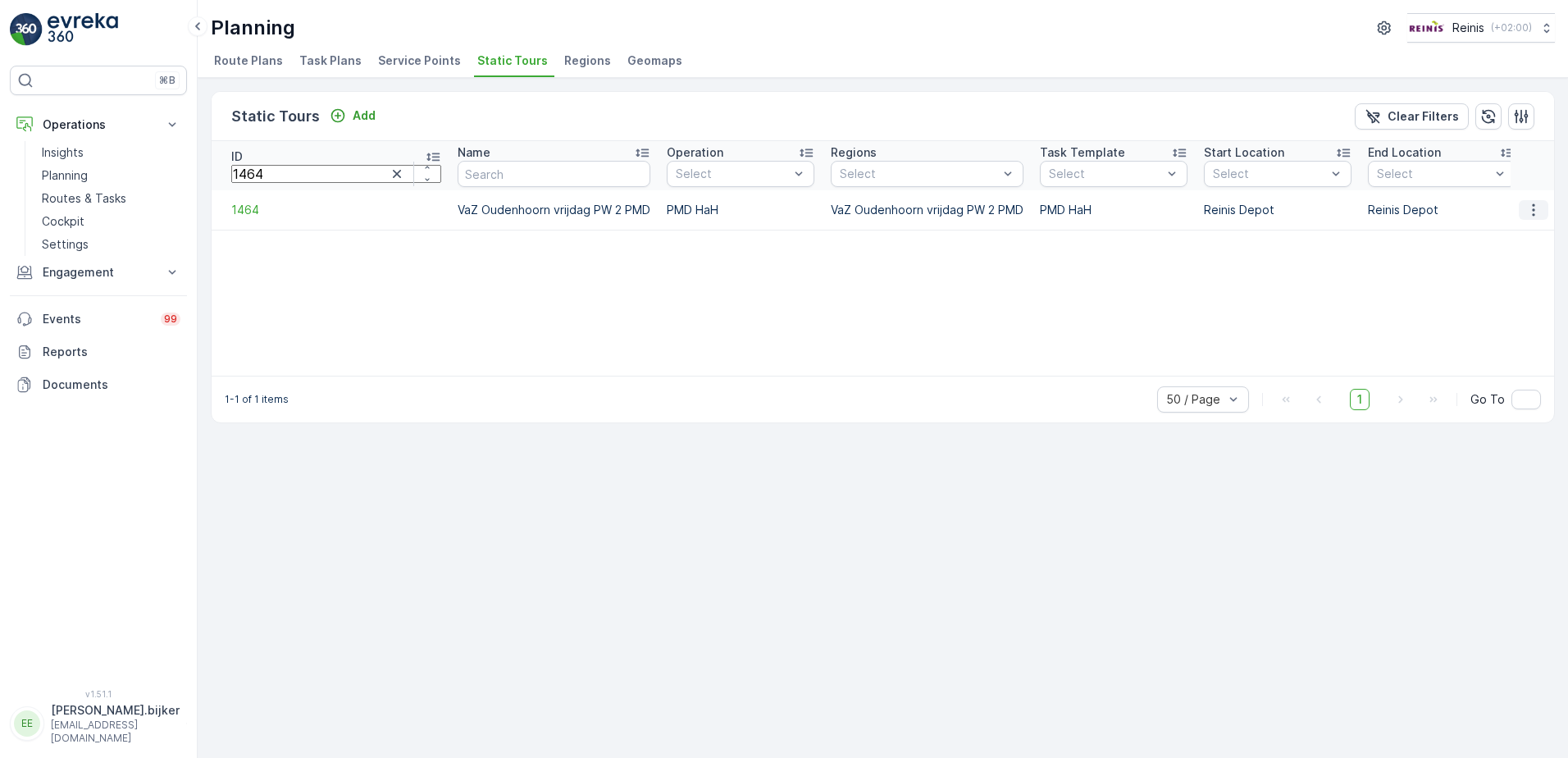
click at [1532, 207] on icon "button" at bounding box center [1533, 210] width 16 height 16
click at [1377, 266] on div "ID 1464 Name Operation Select Regions Select Task Template Select Start Locatio…" at bounding box center [883, 258] width 1343 height 234
click at [1539, 213] on icon "button" at bounding box center [1533, 210] width 16 height 16
click at [1533, 231] on span "See More Details" at bounding box center [1504, 234] width 95 height 16
